Goal: Check status: Check status

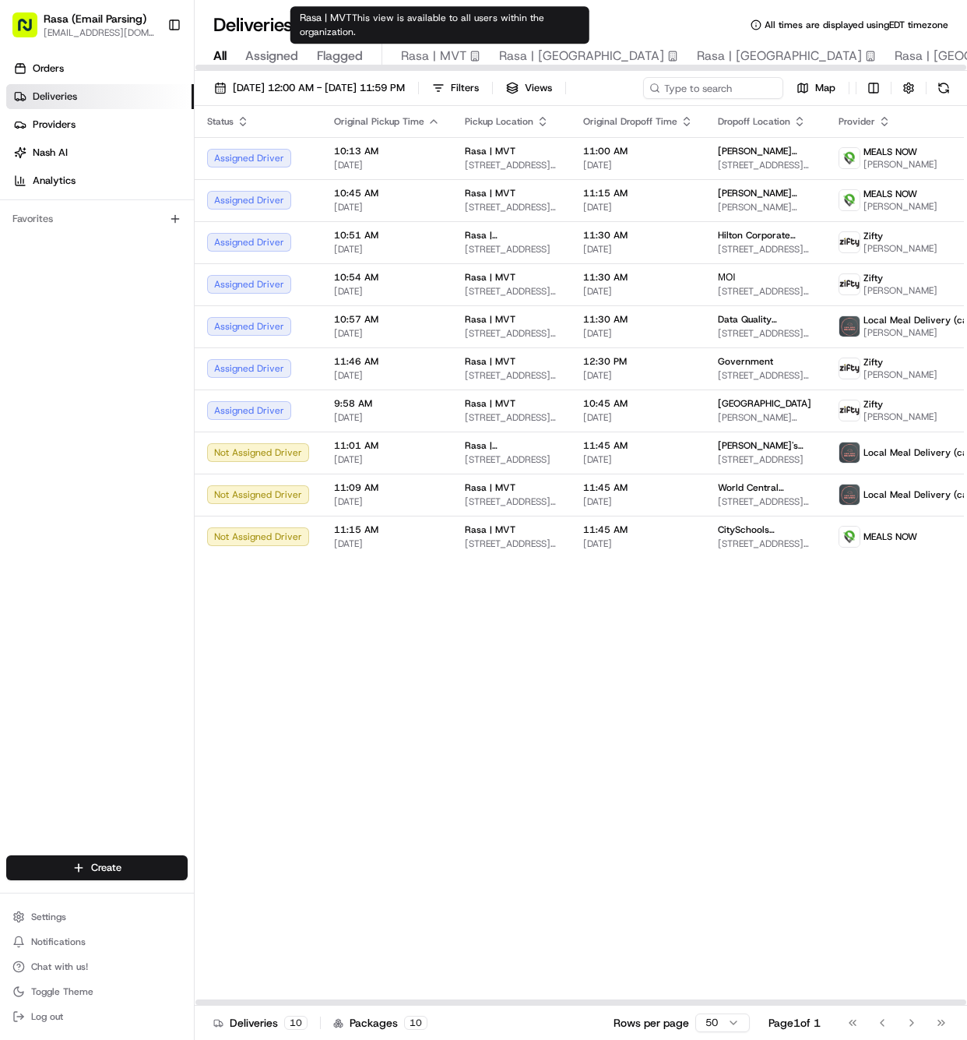
click at [442, 62] on span "Rasa | MVT" at bounding box center [433, 56] width 65 height 19
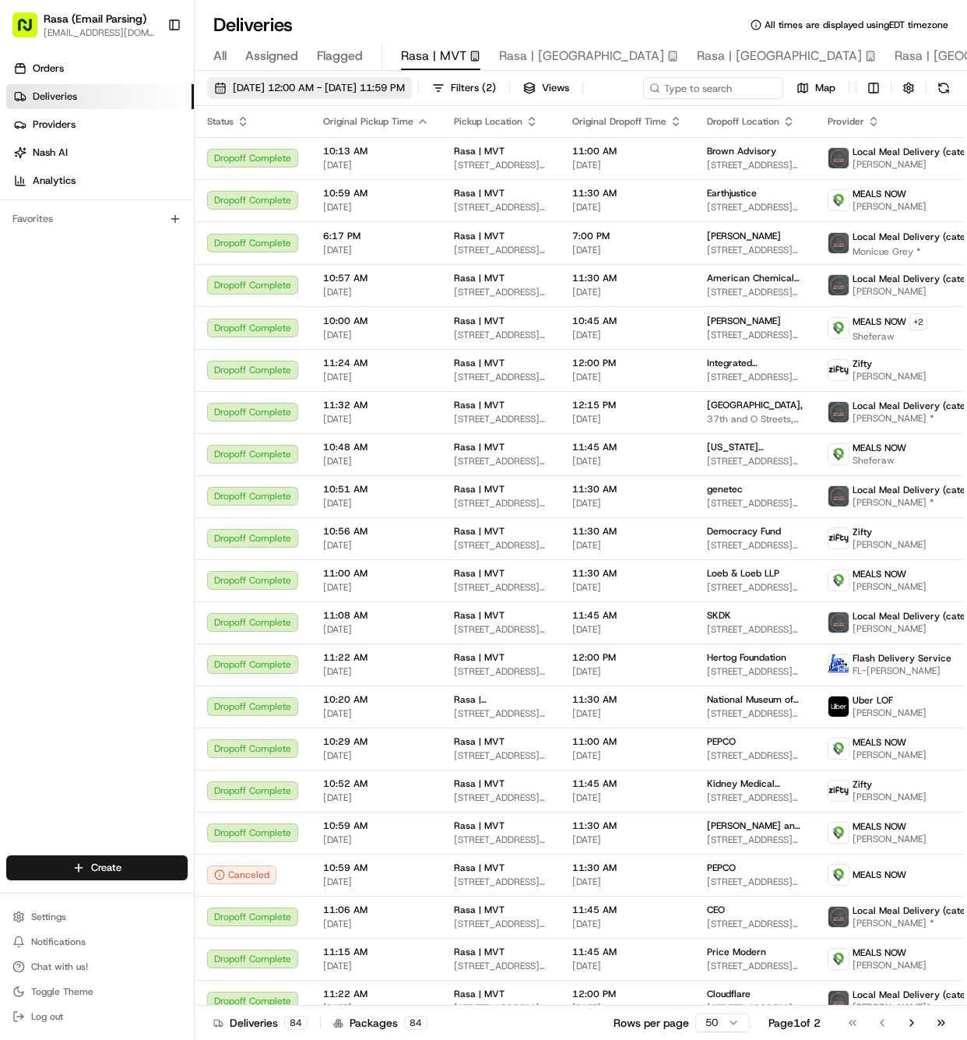
click at [361, 82] on span "[DATE] 12:00 AM - [DATE] 11:59 PM" at bounding box center [319, 88] width 172 height 14
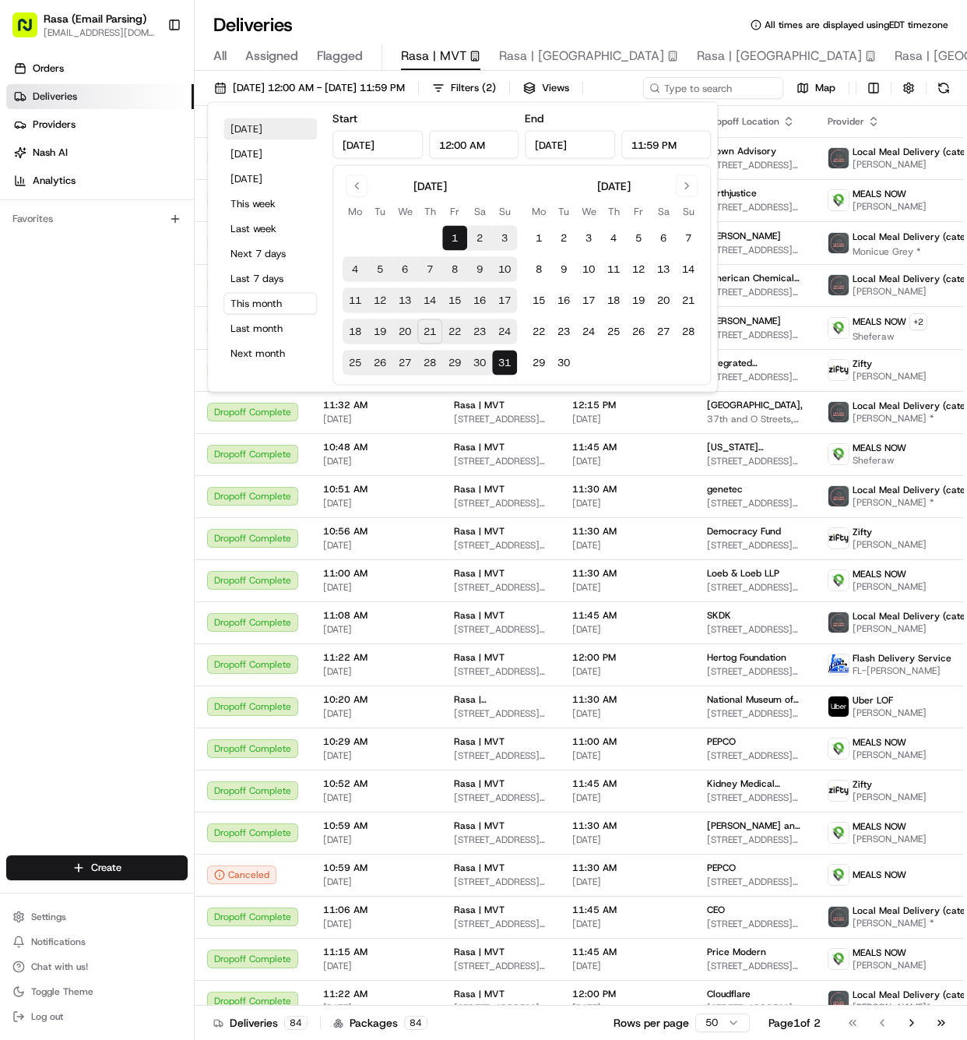
click at [275, 135] on button "[DATE]" at bounding box center [269, 129] width 93 height 22
type input "[DATE]"
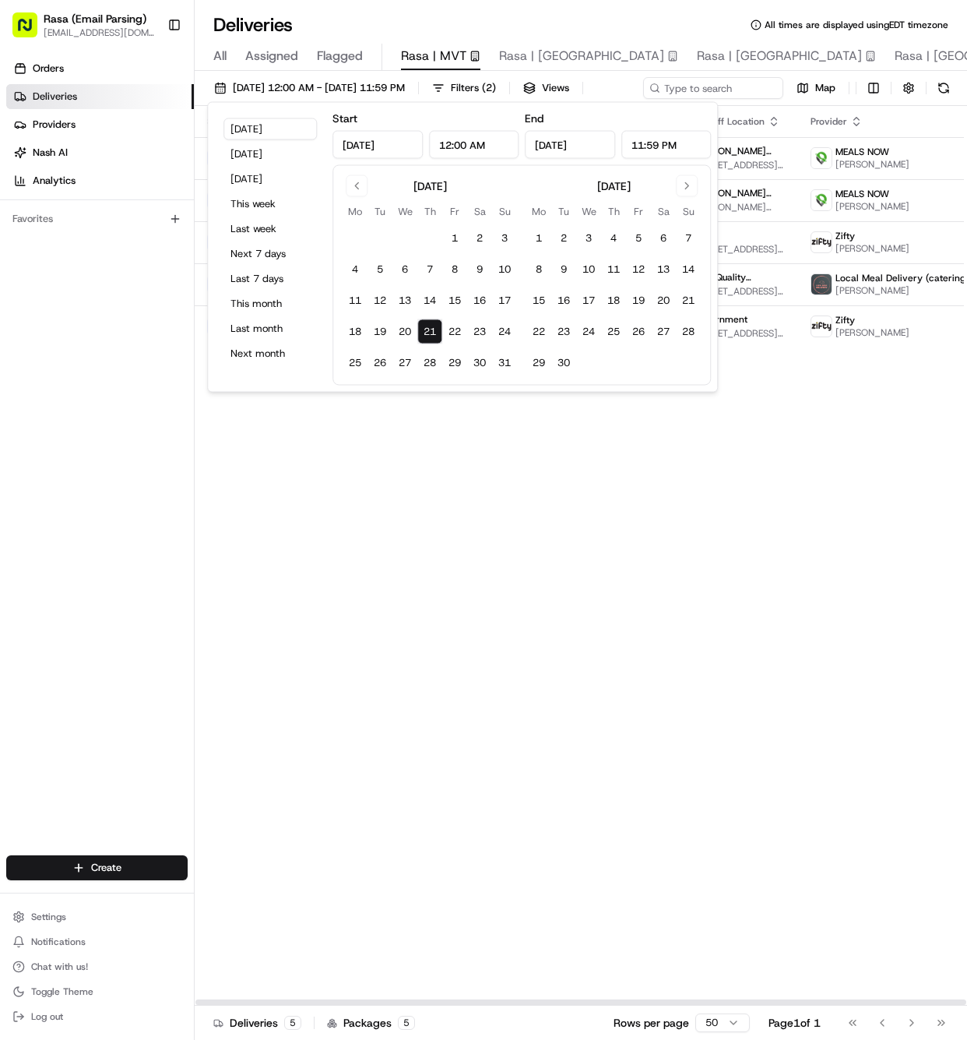
click at [563, 531] on div "Status Original Pickup Time Pickup Location Original Dropoff Time Dropoff Locat…" at bounding box center [617, 555] width 845 height 899
